Goal: Information Seeking & Learning: Learn about a topic

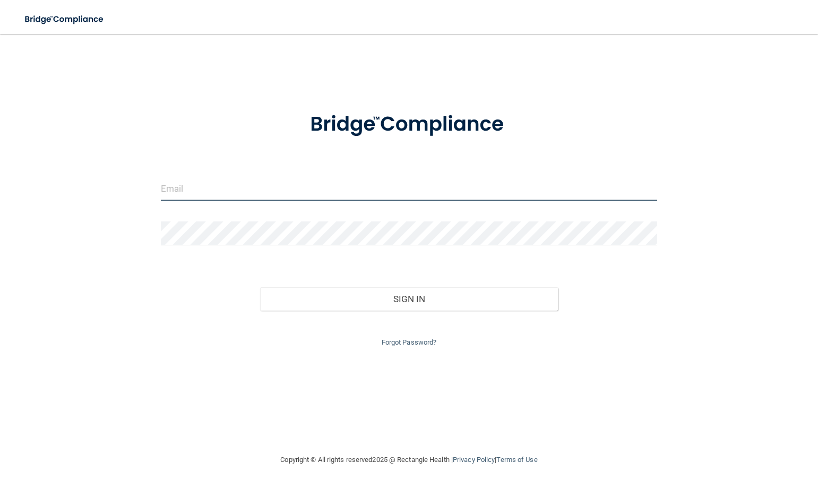
click at [245, 200] on input "email" at bounding box center [409, 189] width 496 height 24
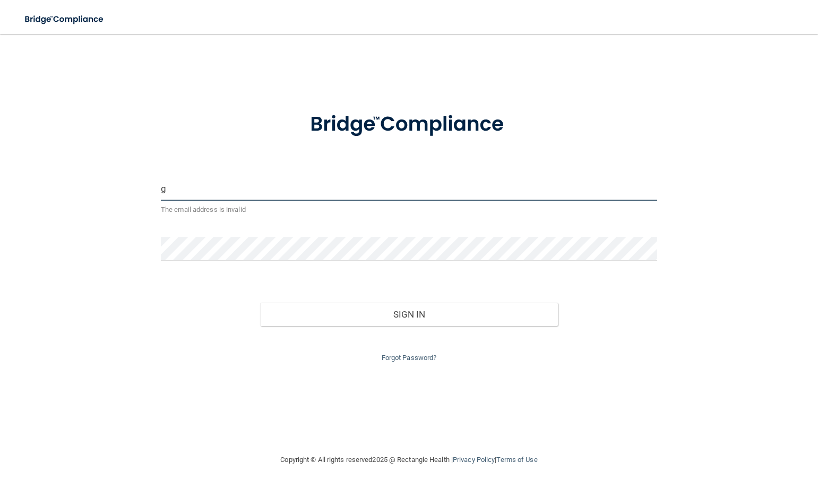
type input "[EMAIL_ADDRESS][DOMAIN_NAME]"
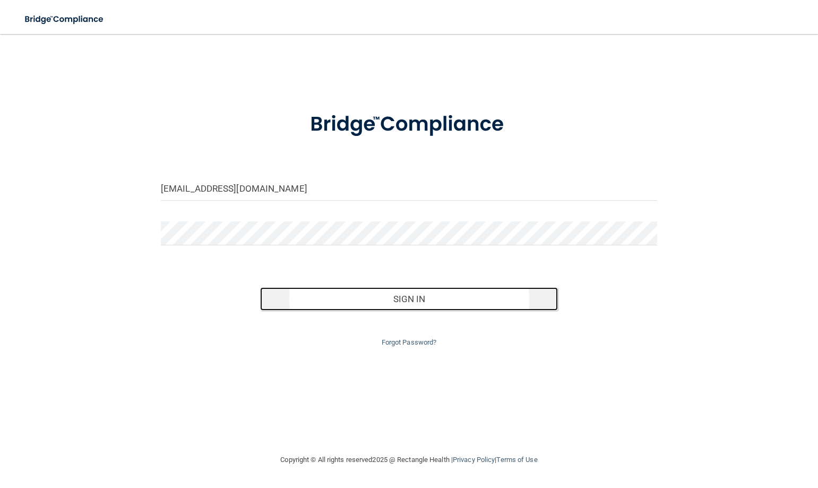
click at [410, 299] on button "Sign In" at bounding box center [409, 298] width 298 height 23
click at [403, 299] on button "Sign In" at bounding box center [409, 298] width 298 height 23
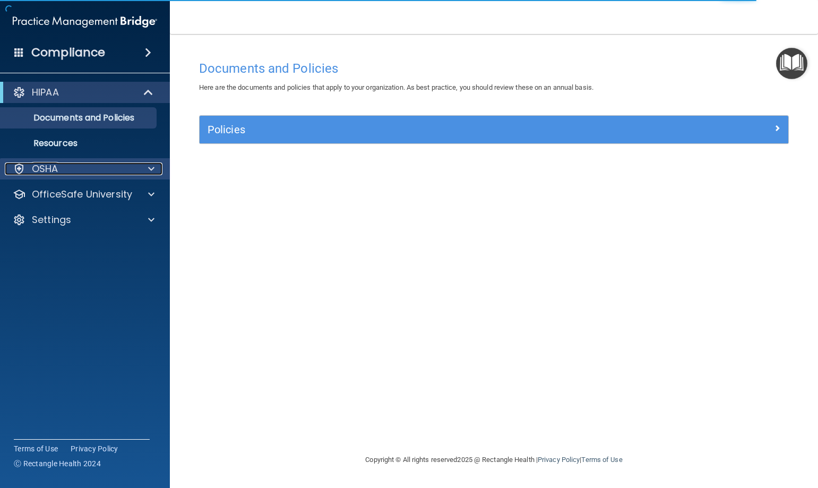
click at [152, 170] on span at bounding box center [151, 168] width 6 height 13
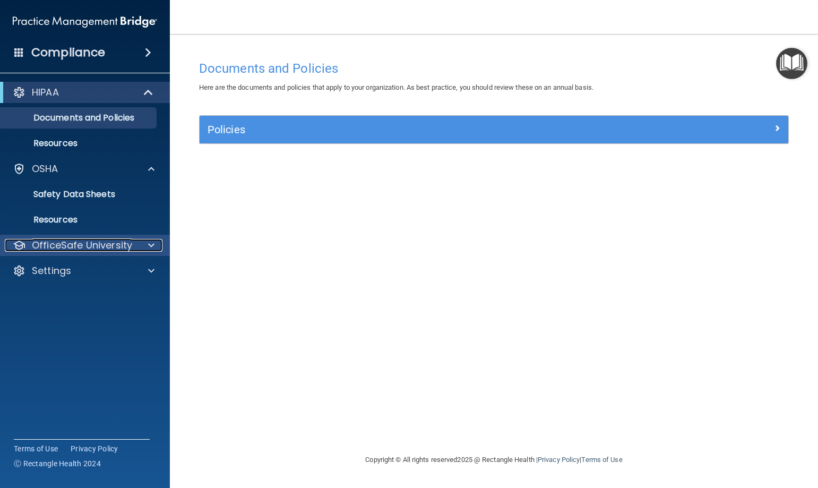
click at [149, 247] on span at bounding box center [151, 245] width 6 height 13
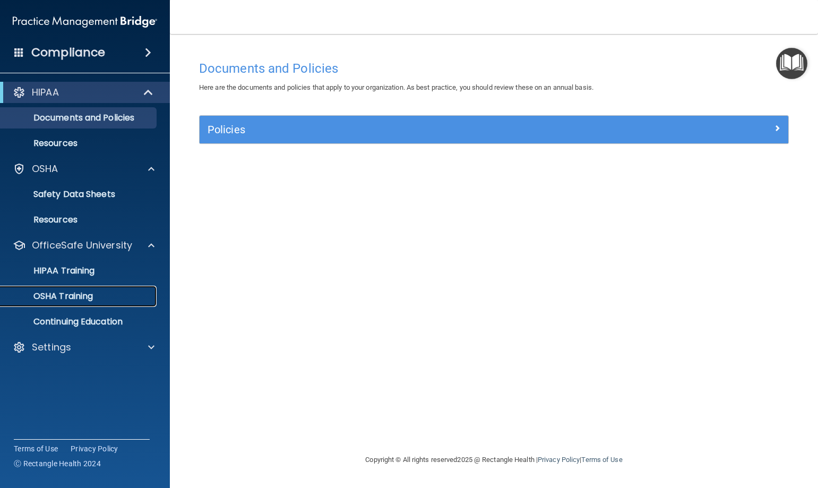
click at [80, 297] on p "OSHA Training" at bounding box center [50, 296] width 86 height 11
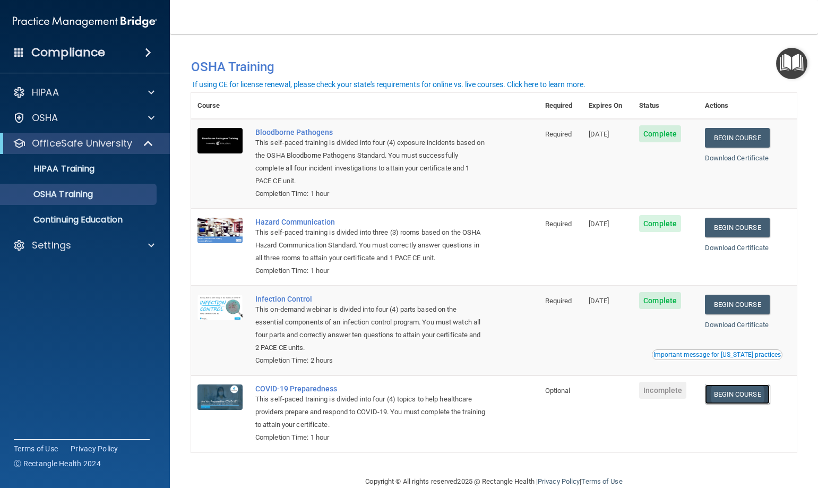
click at [737, 393] on link "Begin Course" at bounding box center [737, 394] width 65 height 20
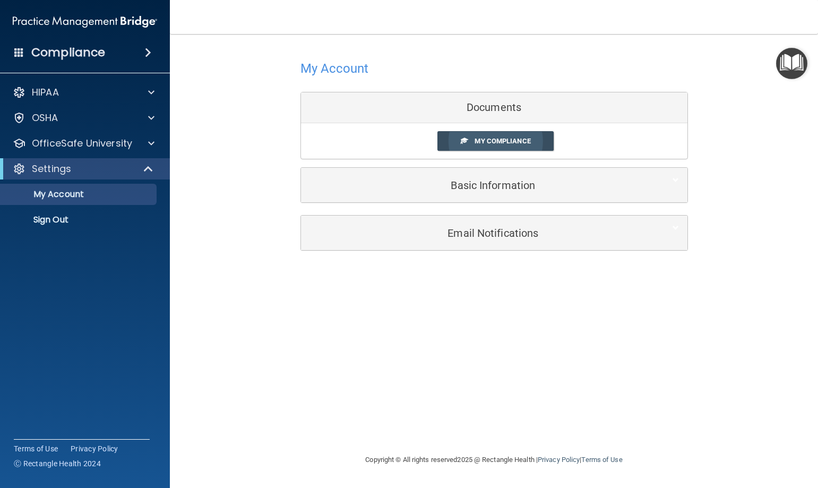
click at [487, 141] on span "My Compliance" at bounding box center [502, 141] width 56 height 8
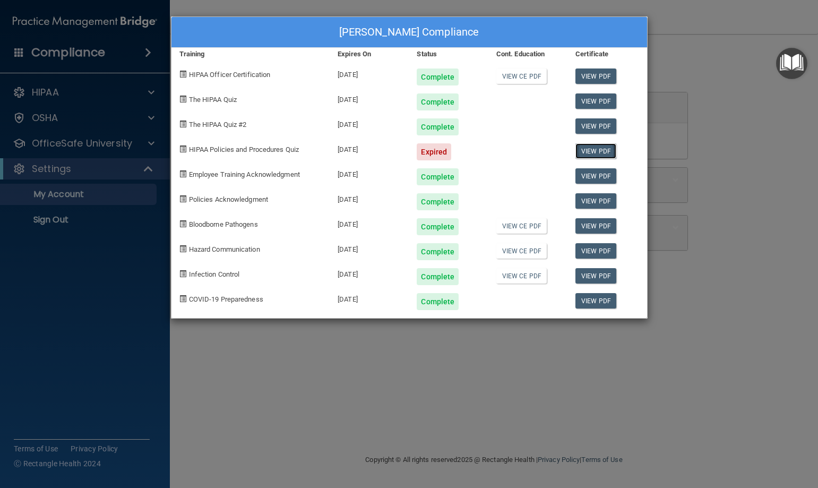
click at [597, 152] on link "View PDF" at bounding box center [595, 150] width 41 height 15
click at [115, 115] on div "[PERSON_NAME] Compliance Training Expires On Status Cont. Education Certificate…" at bounding box center [409, 244] width 818 height 488
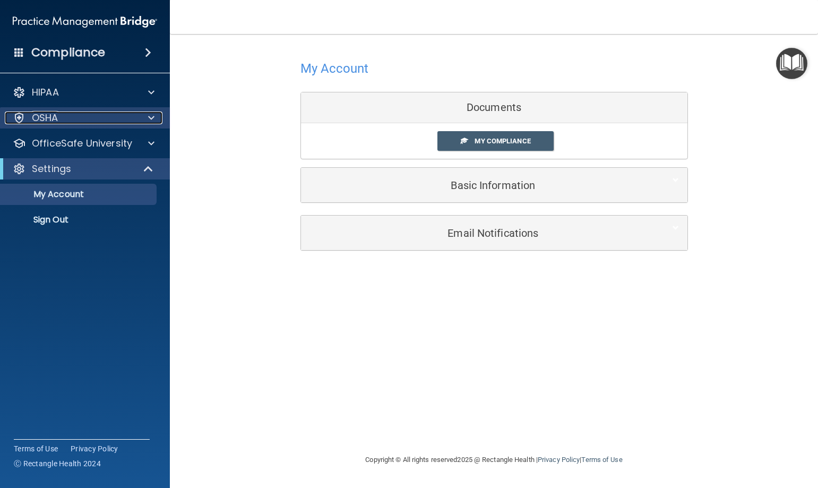
click at [151, 116] on span at bounding box center [151, 117] width 6 height 13
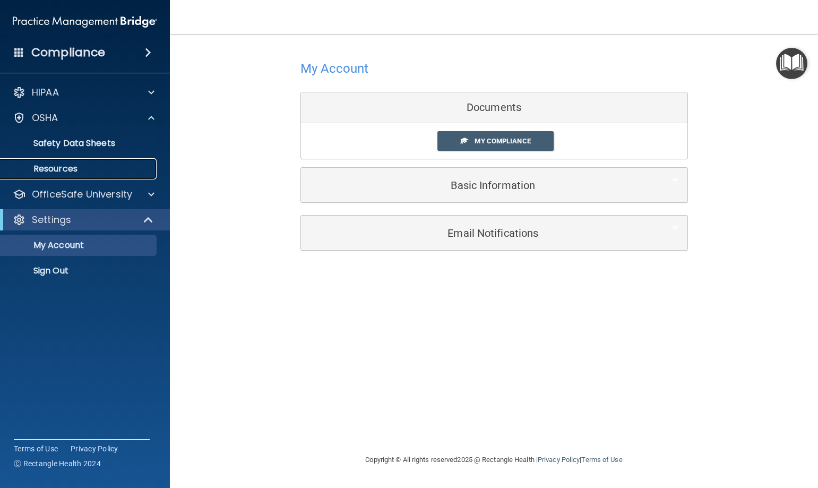
click at [56, 166] on p "Resources" at bounding box center [79, 168] width 145 height 11
